Goal: Check status: Check status

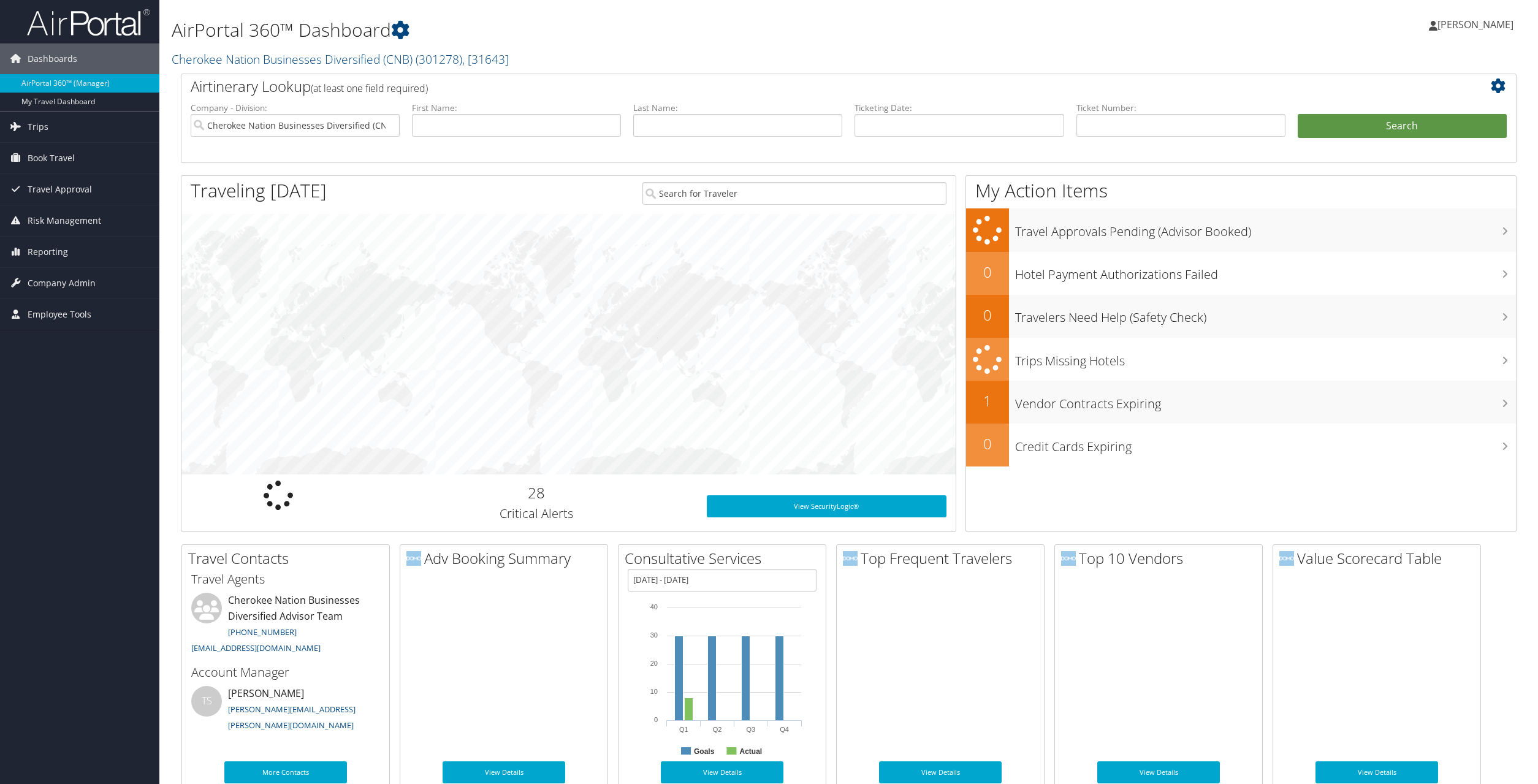
click at [545, 113] on label "First Name:" at bounding box center [516, 107] width 209 height 12
click at [555, 123] on input "text" at bounding box center [516, 125] width 209 height 23
type input "[PERSON_NAME]"
click at [1298, 114] on button "Search" at bounding box center [1402, 126] width 209 height 25
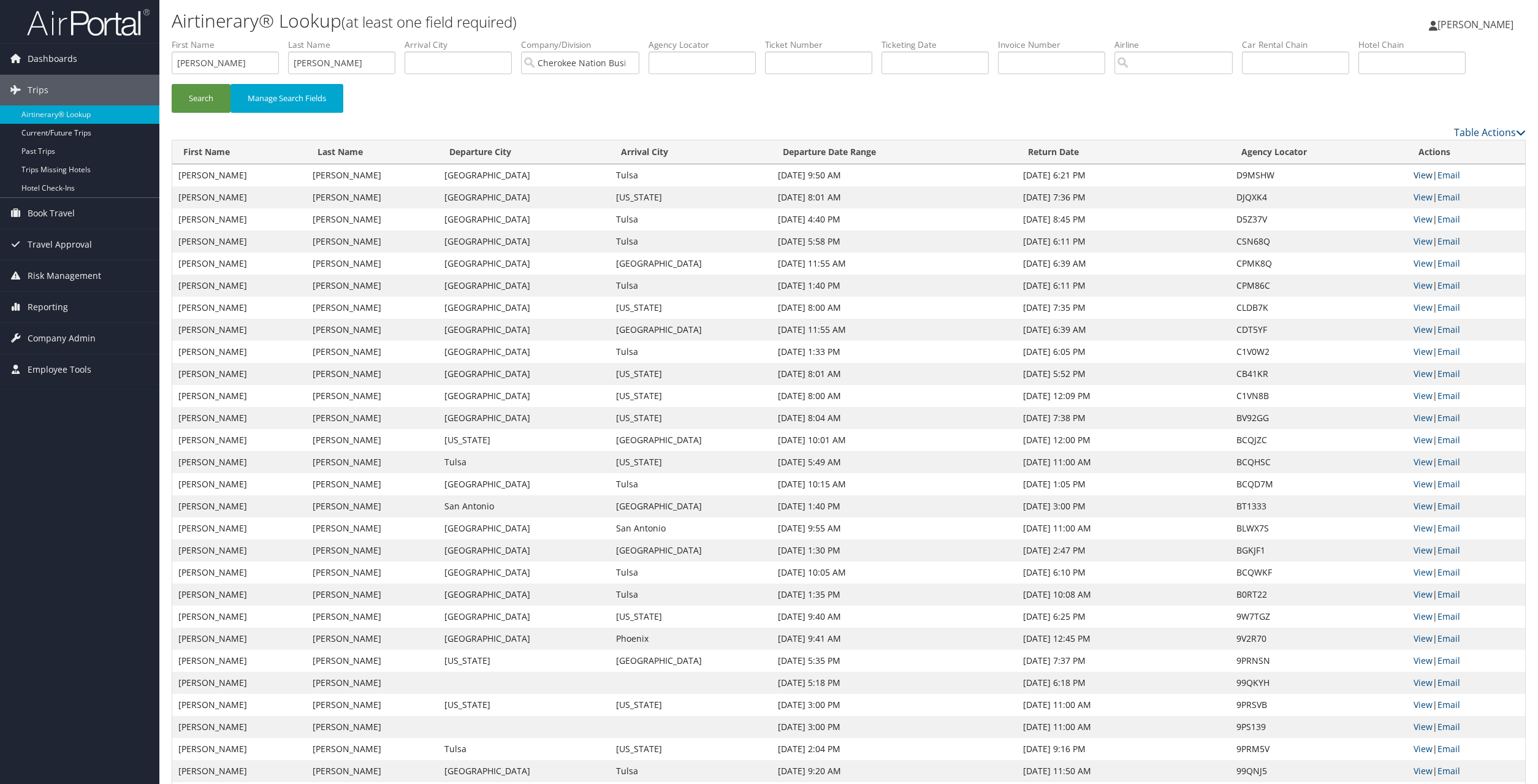
click at [1424, 181] on link "View" at bounding box center [1423, 175] width 19 height 12
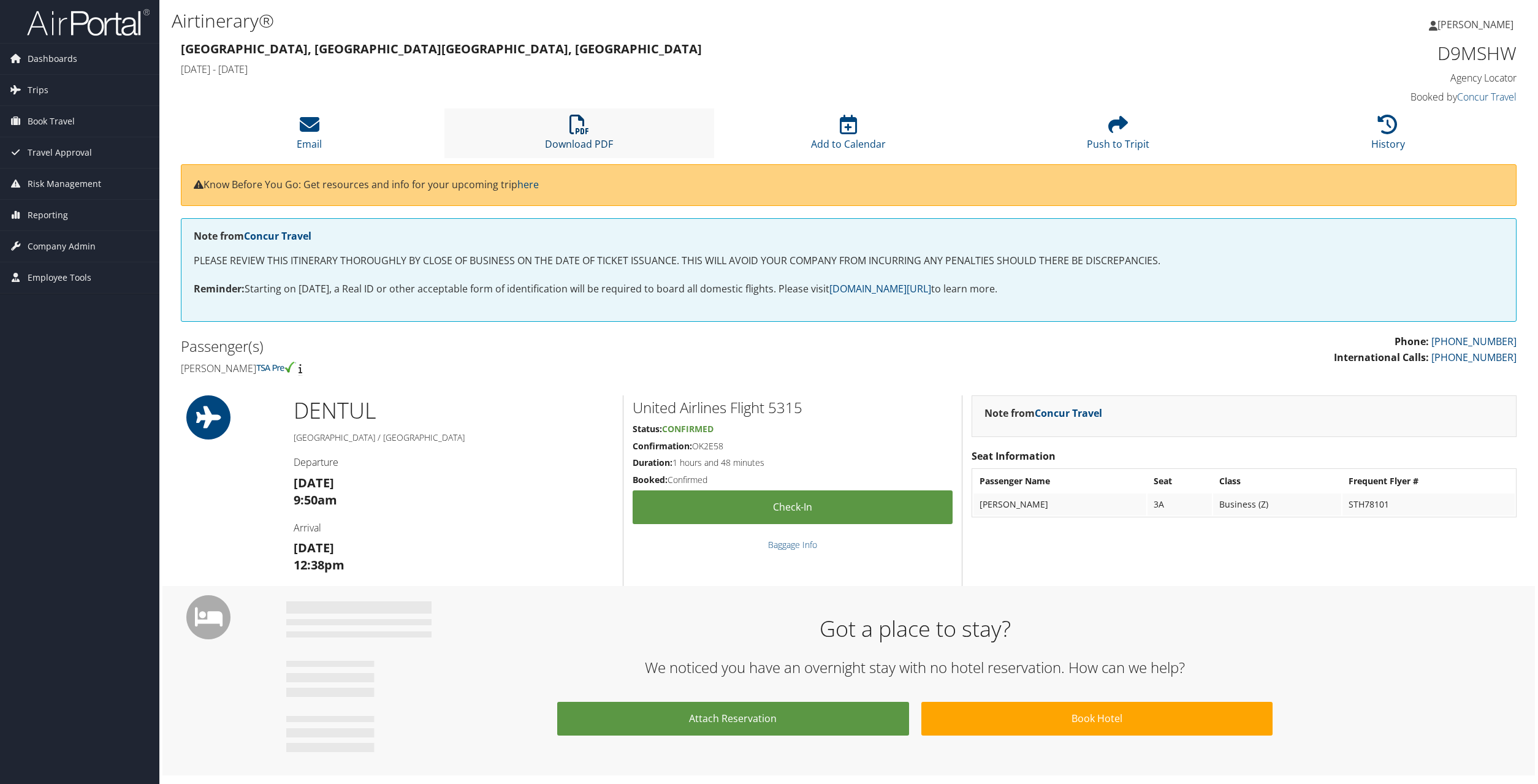
click at [582, 133] on icon at bounding box center [579, 124] width 20 height 20
